Goal: Task Accomplishment & Management: Use online tool/utility

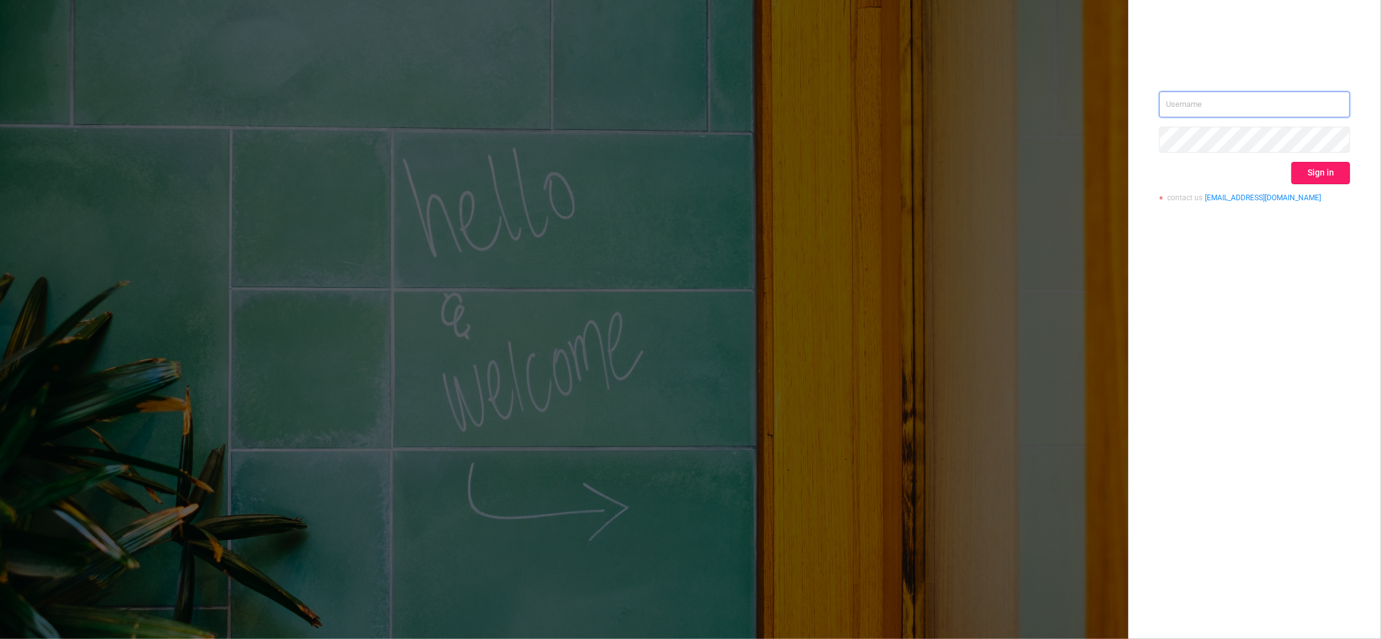
type input "[PERSON_NAME][EMAIL_ADDRESS][DOMAIN_NAME]"
click at [1328, 176] on button "Sign in" at bounding box center [1321, 173] width 59 height 22
